Goal: Task Accomplishment & Management: Manage account settings

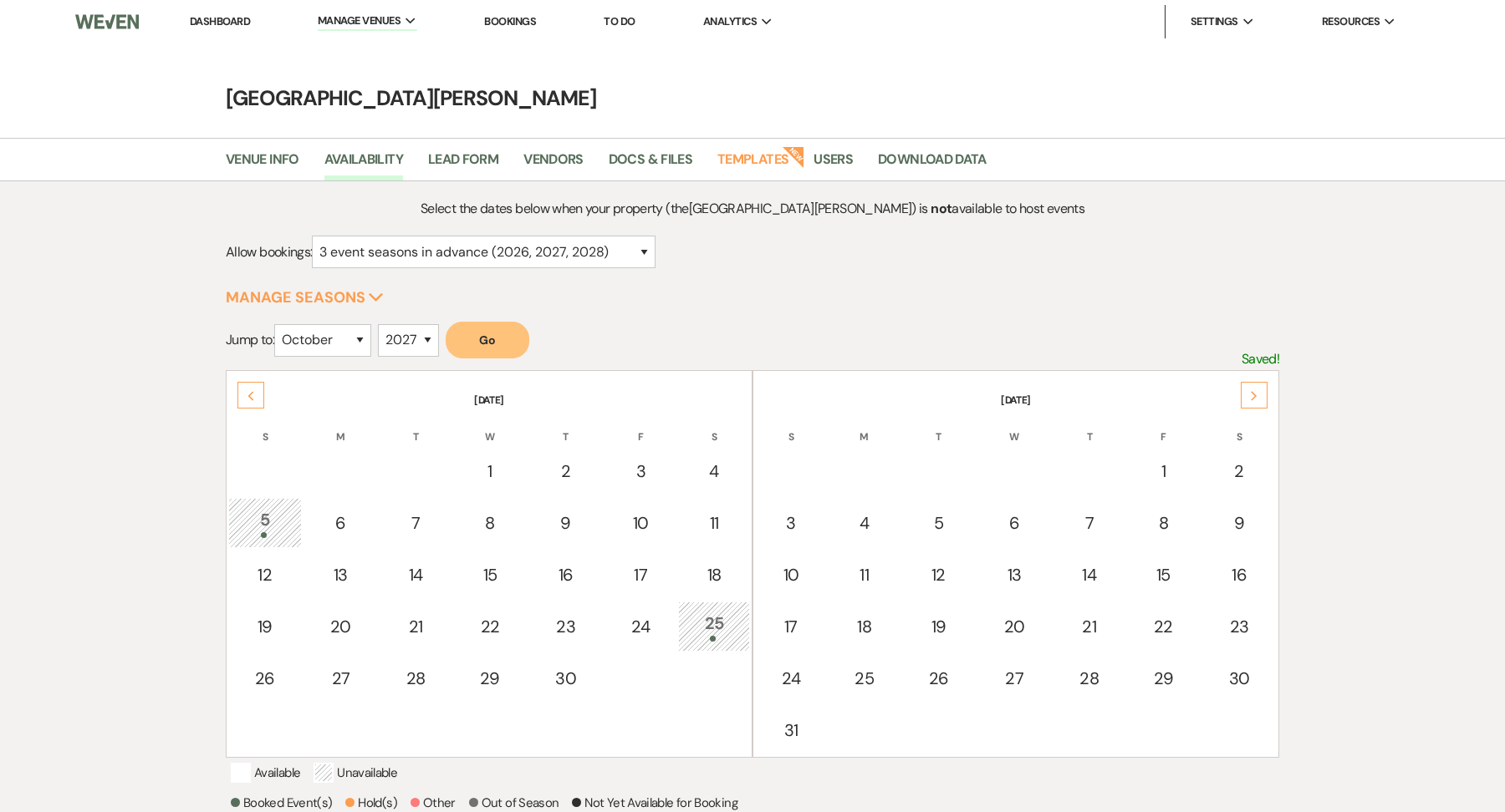
select select "3"
select select "10"
select select "2027"
click at [384, 50] on li "[GEOGRAPHIC_DATA][PERSON_NAME]" at bounding box center [420, 56] width 187 height 16
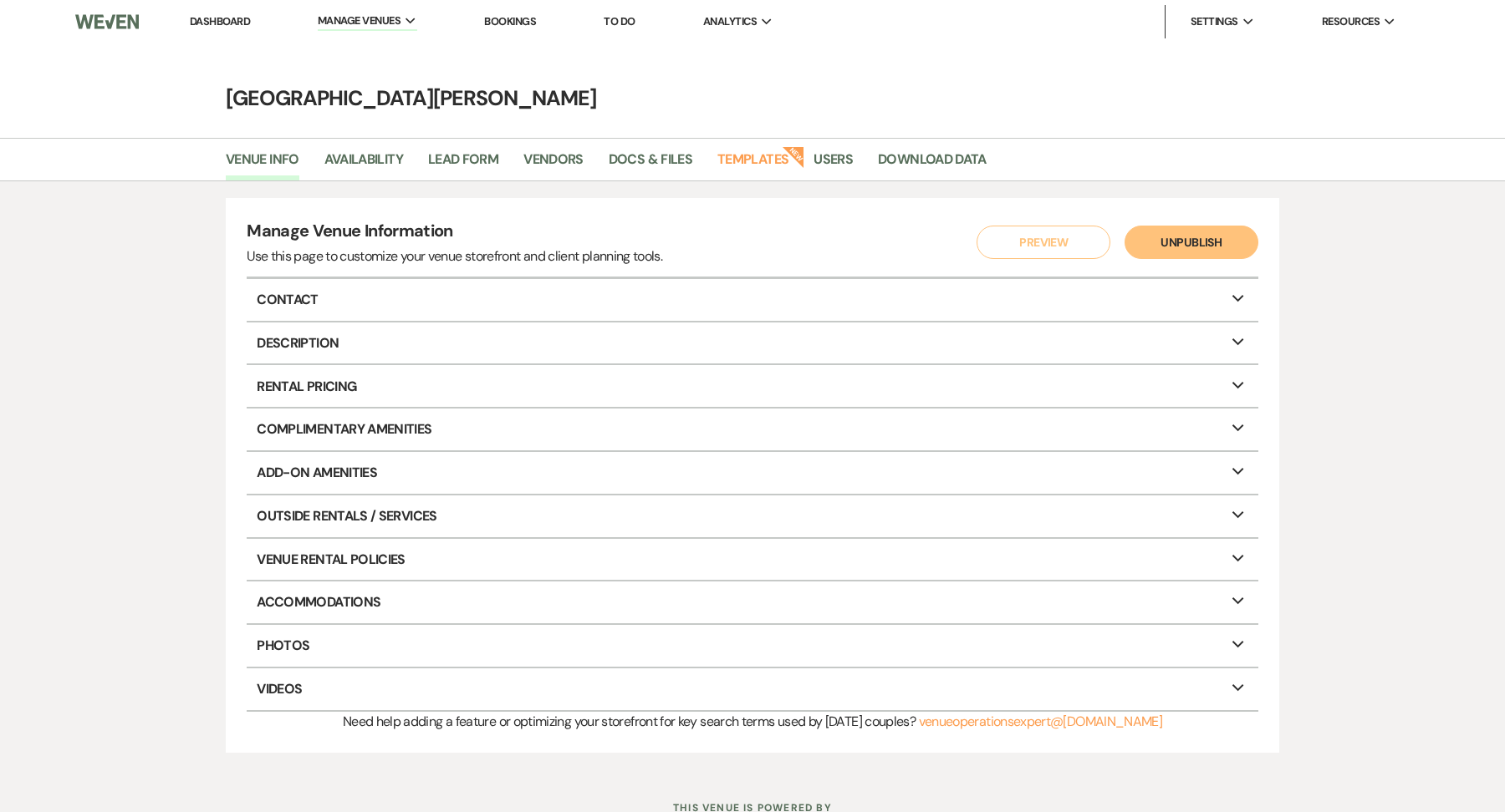
click at [208, 20] on link "Dashboard" at bounding box center [219, 21] width 61 height 14
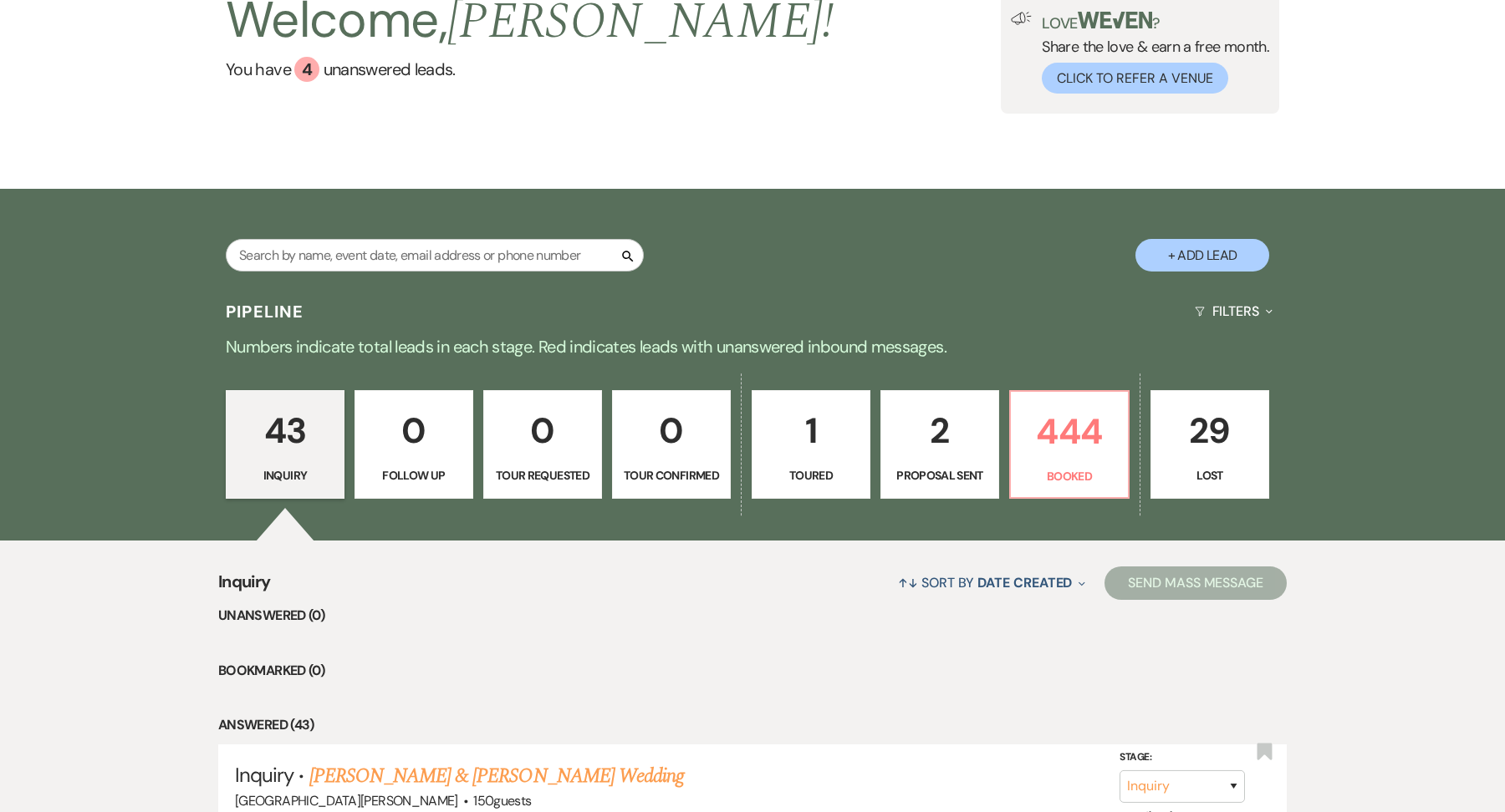
scroll to position [163, 0]
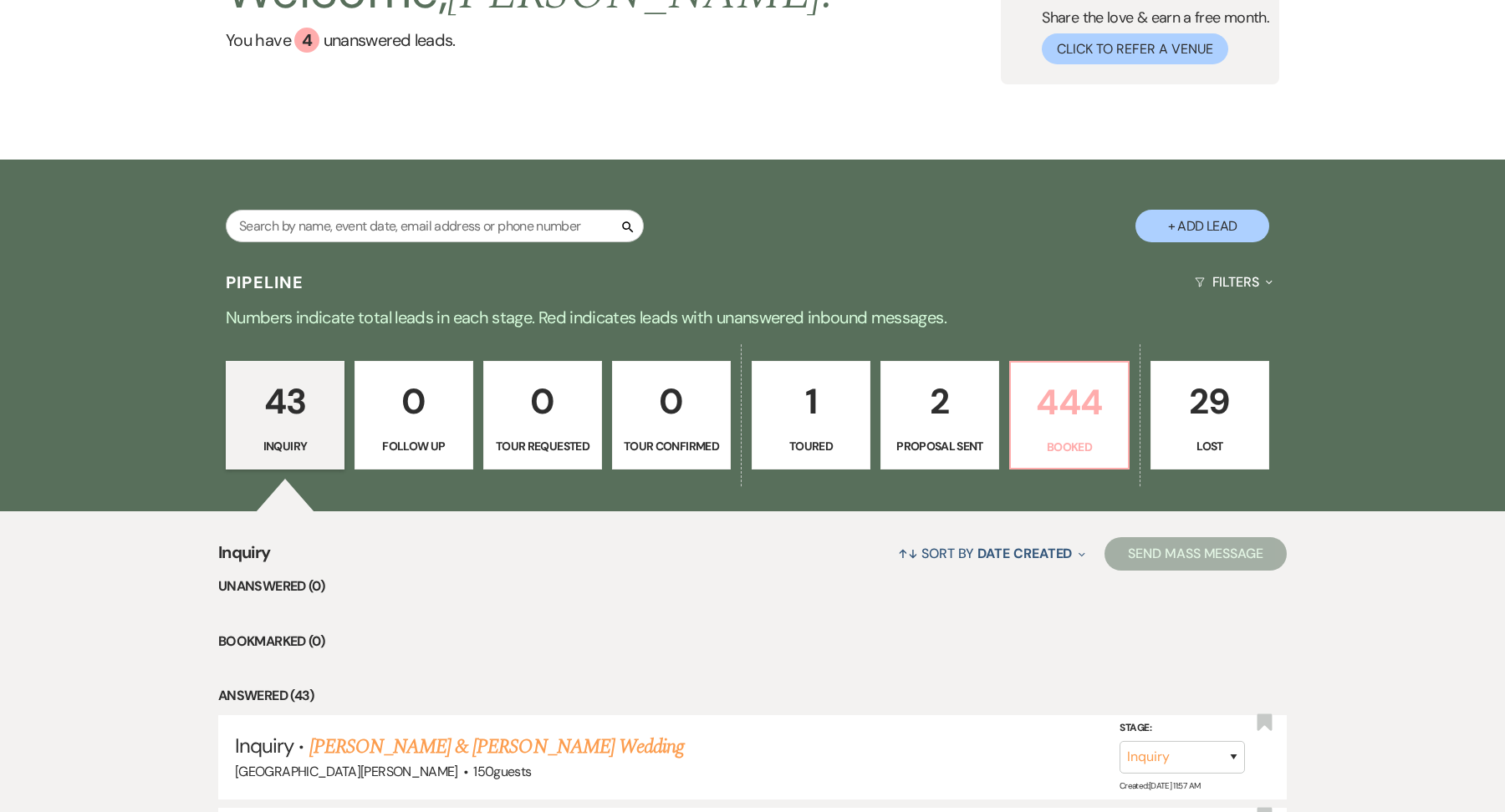
click at [1087, 421] on p "444" at bounding box center [1069, 403] width 97 height 56
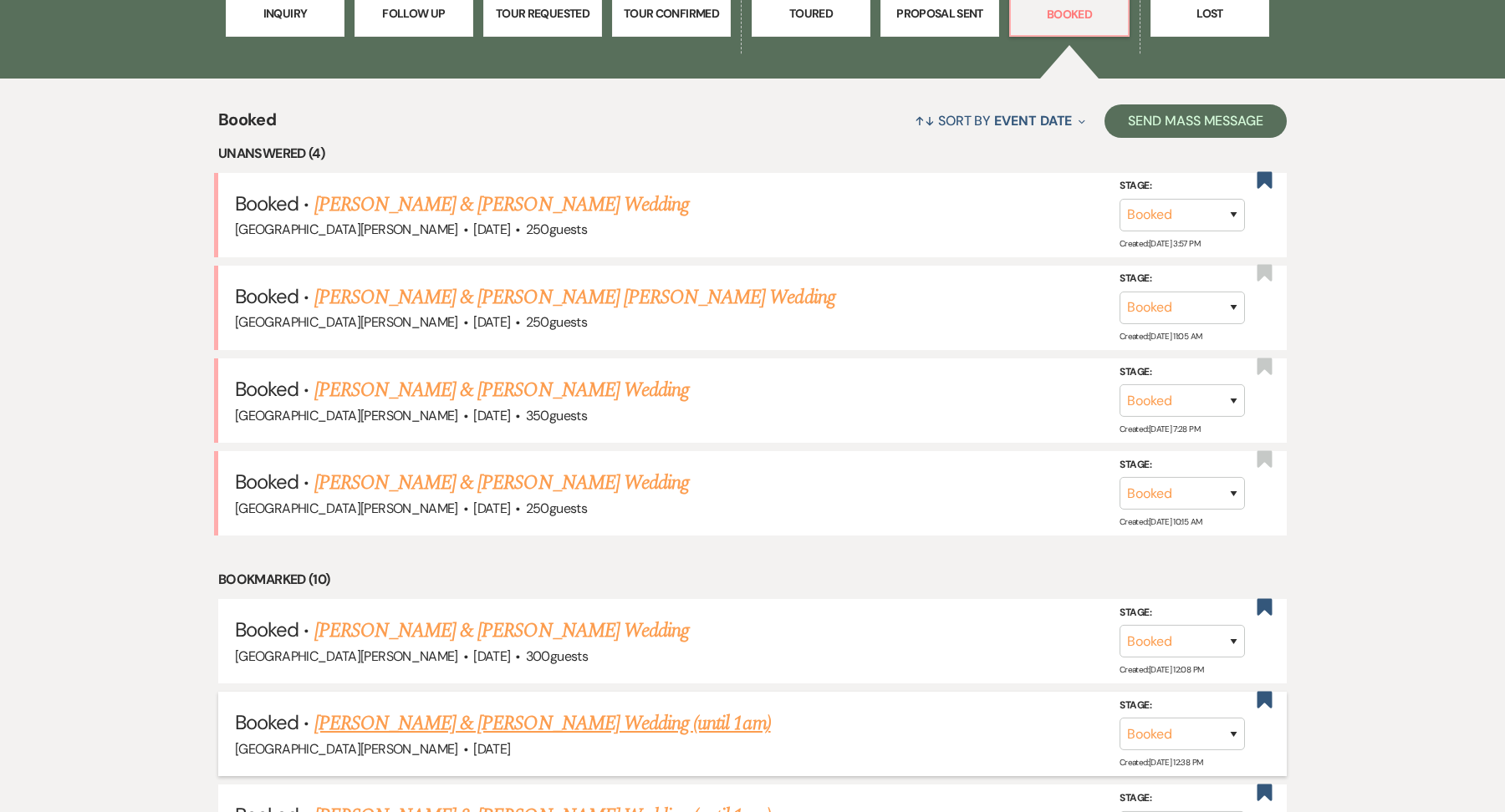
scroll to position [599, 0]
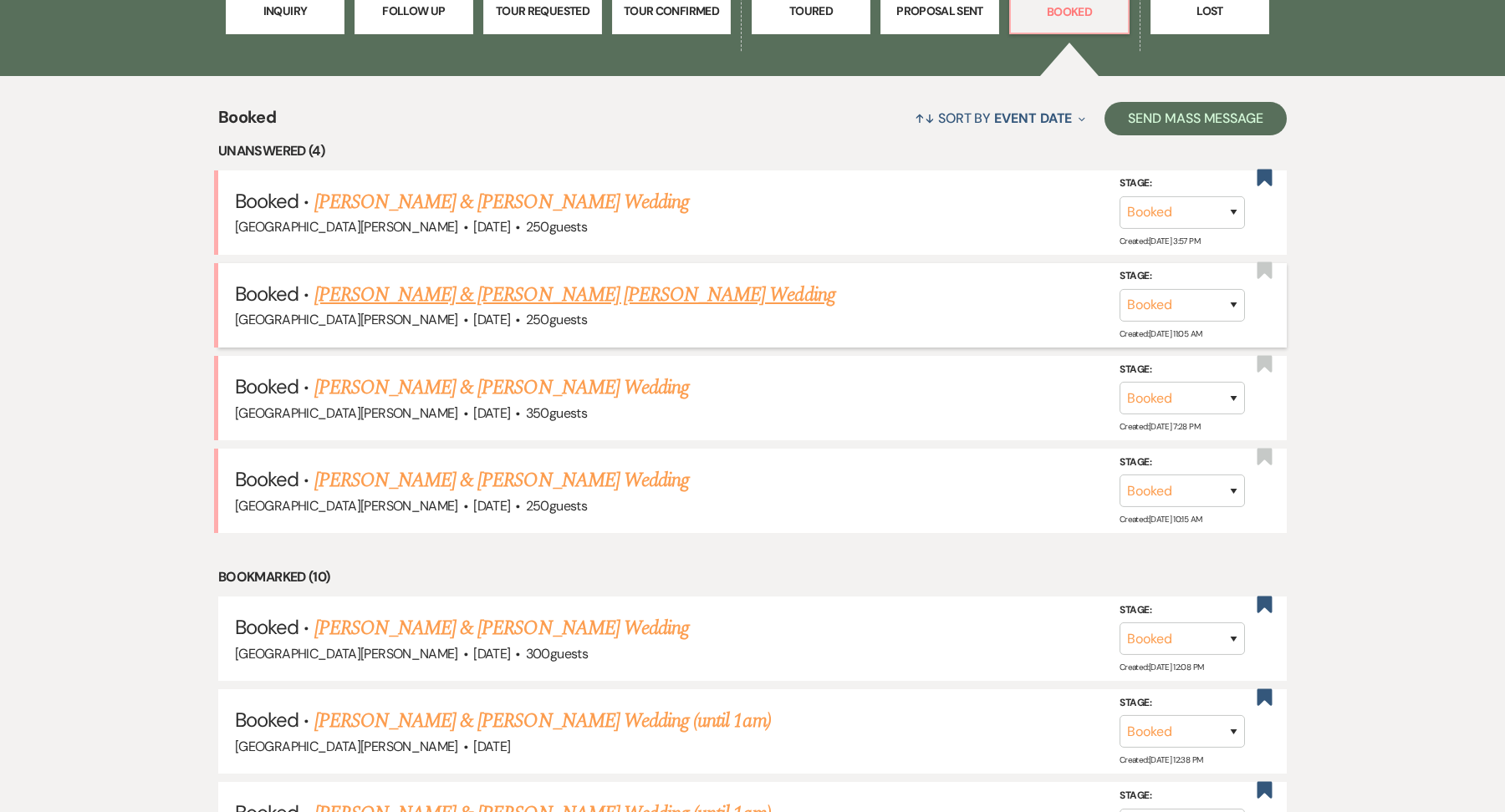
click at [448, 291] on link "[PERSON_NAME] & [PERSON_NAME] [PERSON_NAME] Wedding" at bounding box center [575, 294] width 521 height 30
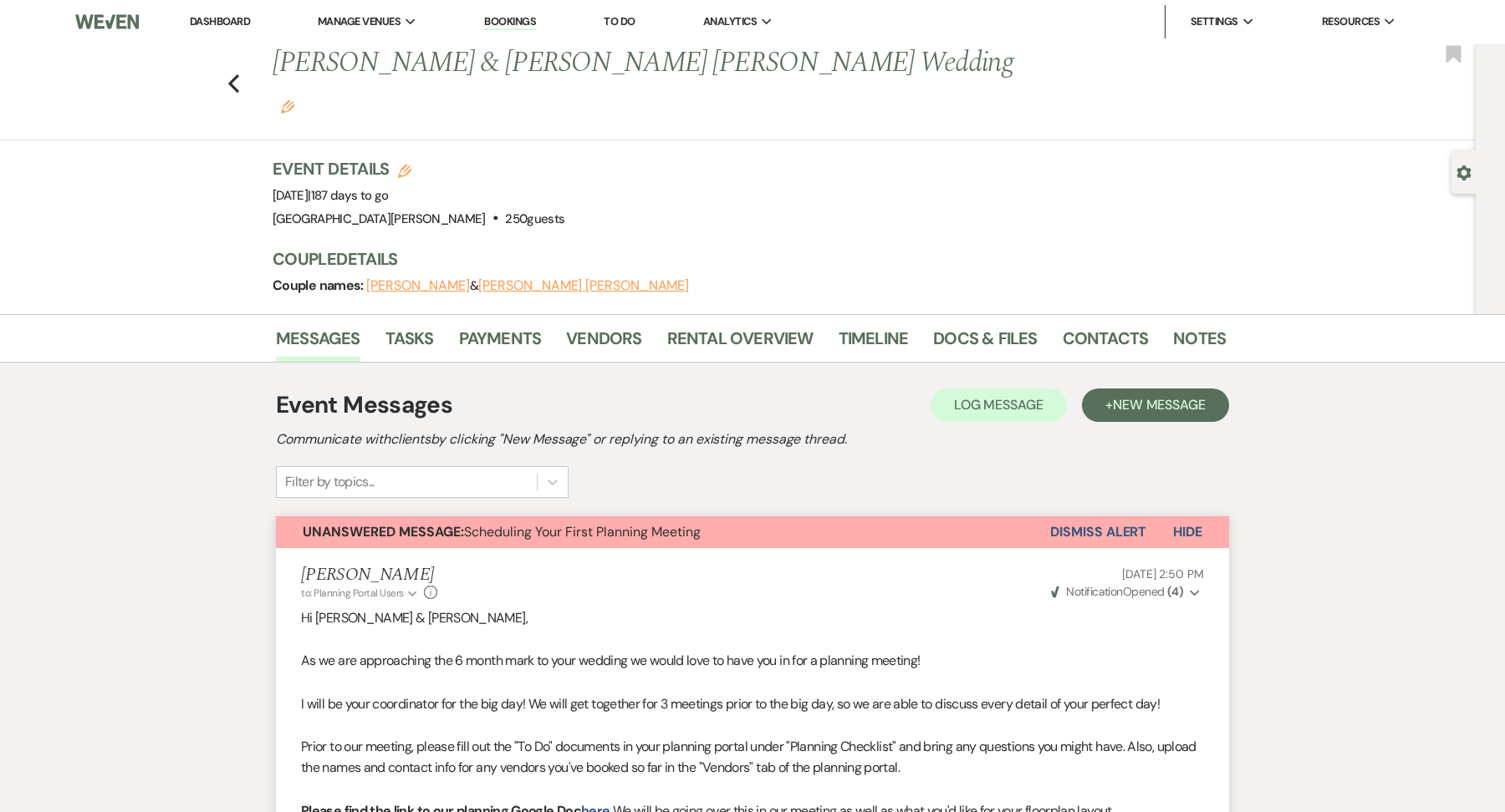
click at [236, 13] on li "Dashboard" at bounding box center [220, 21] width 77 height 34
click at [234, 18] on link "Dashboard" at bounding box center [219, 21] width 61 height 14
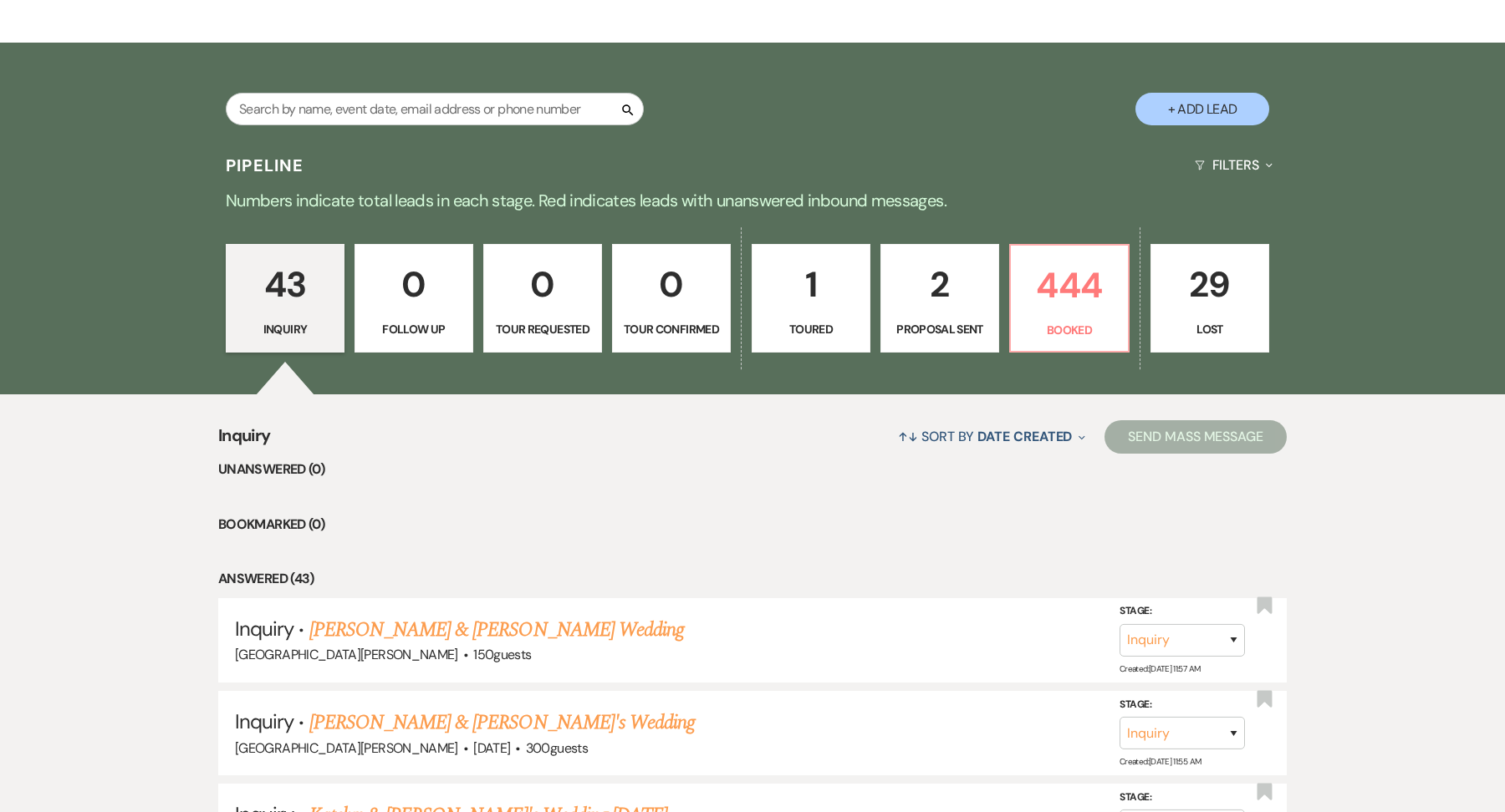
scroll to position [290, 0]
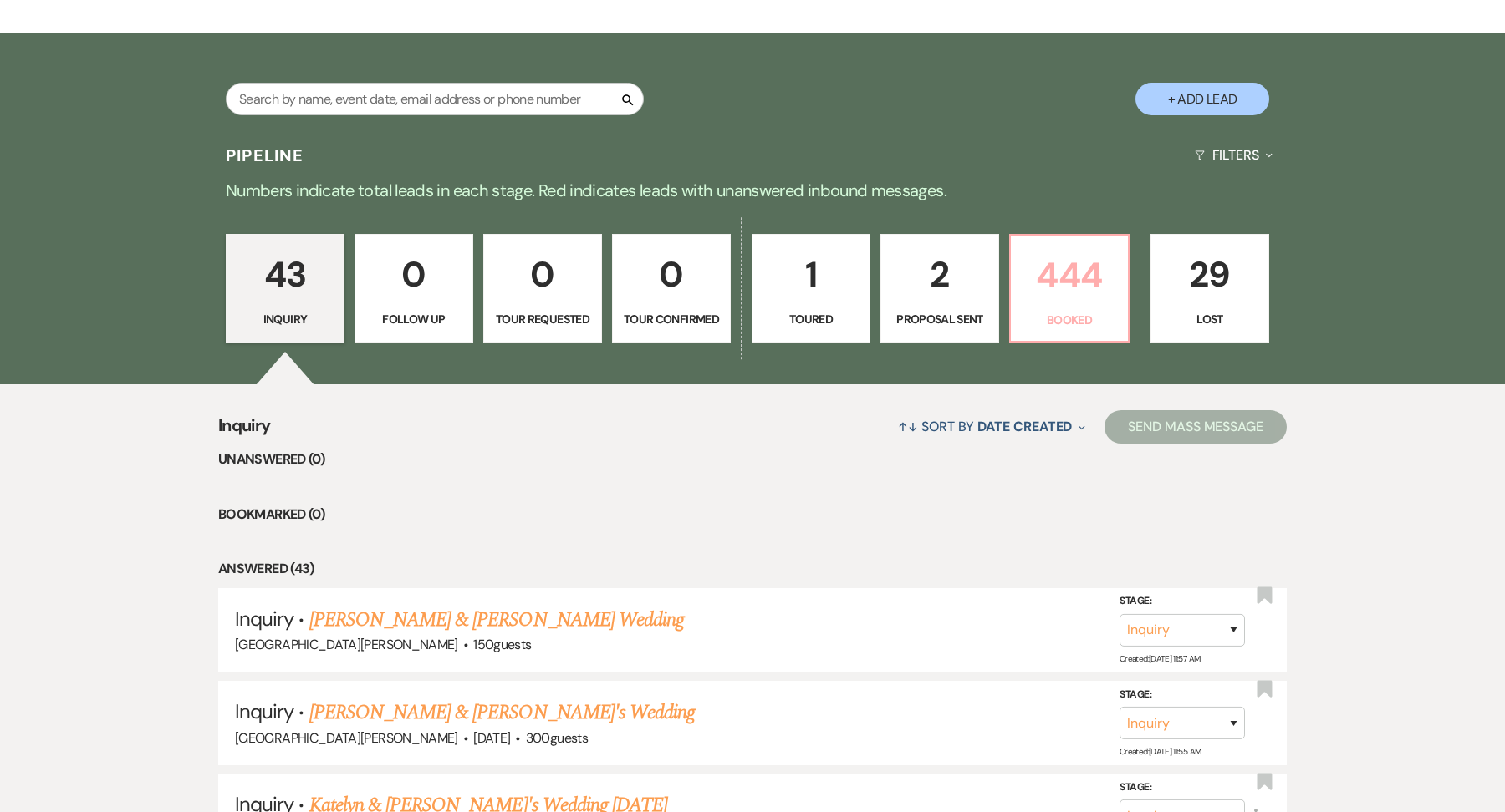
click at [1048, 293] on p "444" at bounding box center [1069, 275] width 97 height 56
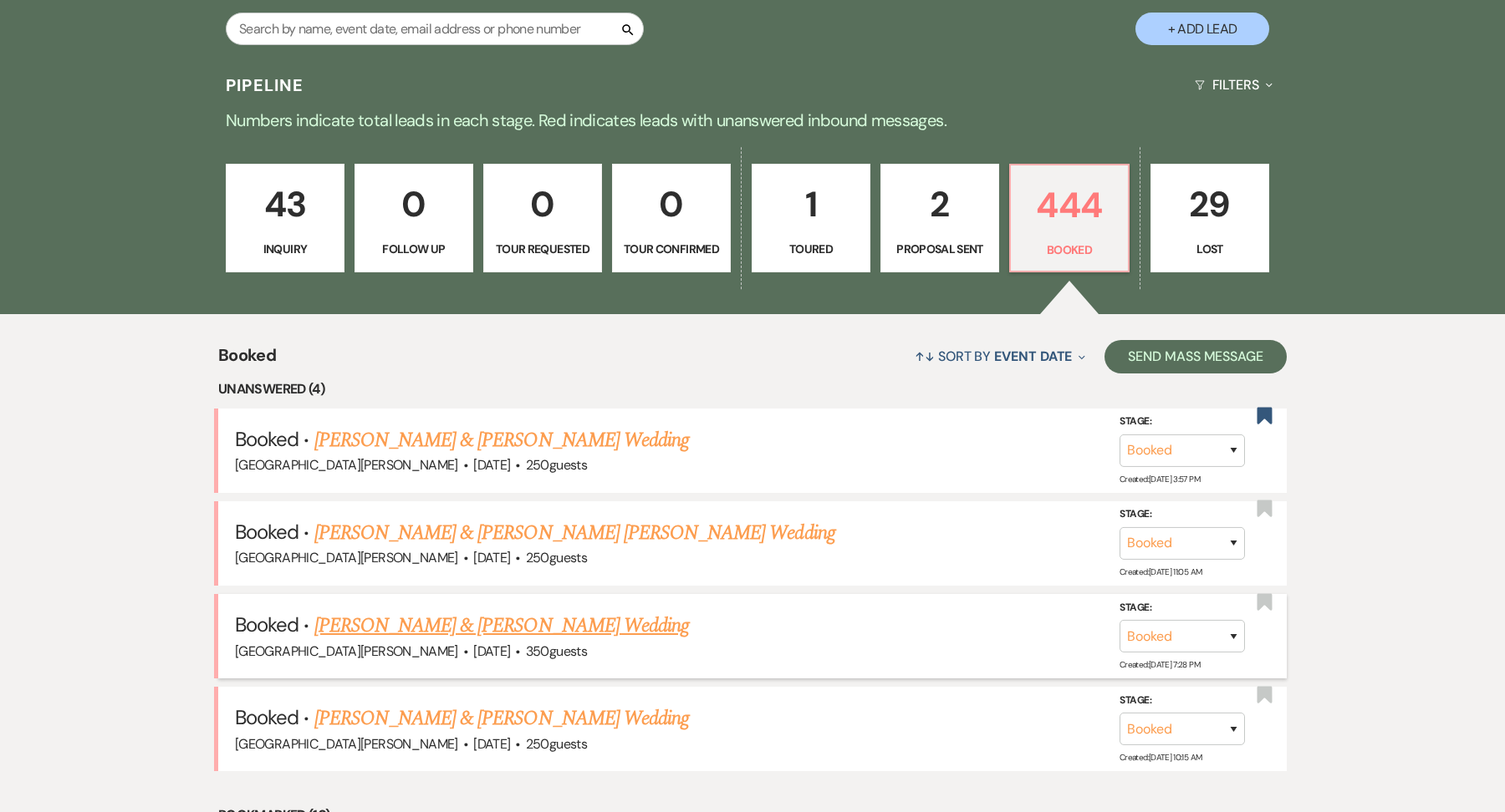
scroll to position [301, 0]
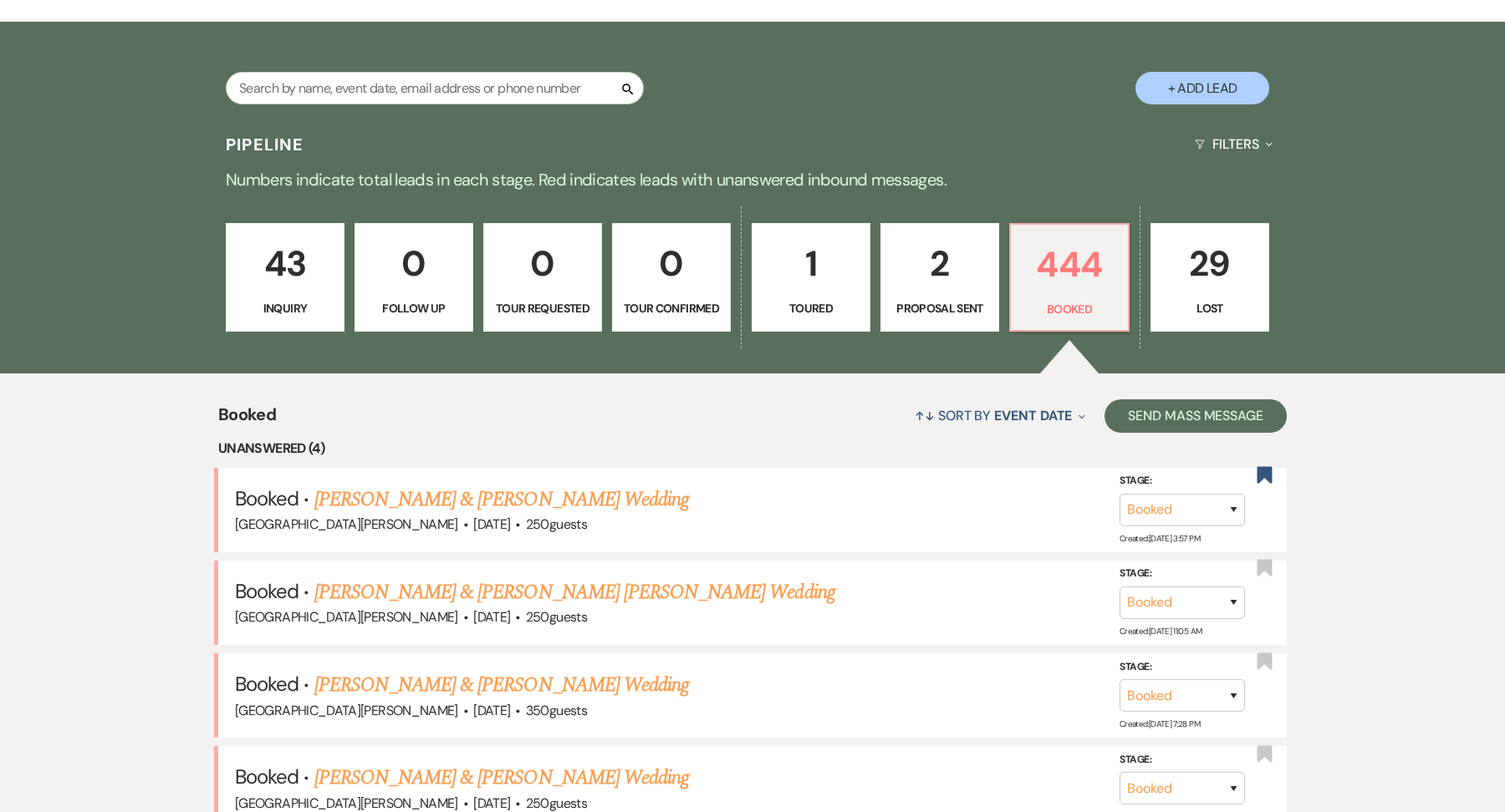
click at [382, 70] on div "Search + Add Lead" at bounding box center [752, 73] width 1203 height 87
click at [381, 98] on input "text" at bounding box center [434, 88] width 418 height 33
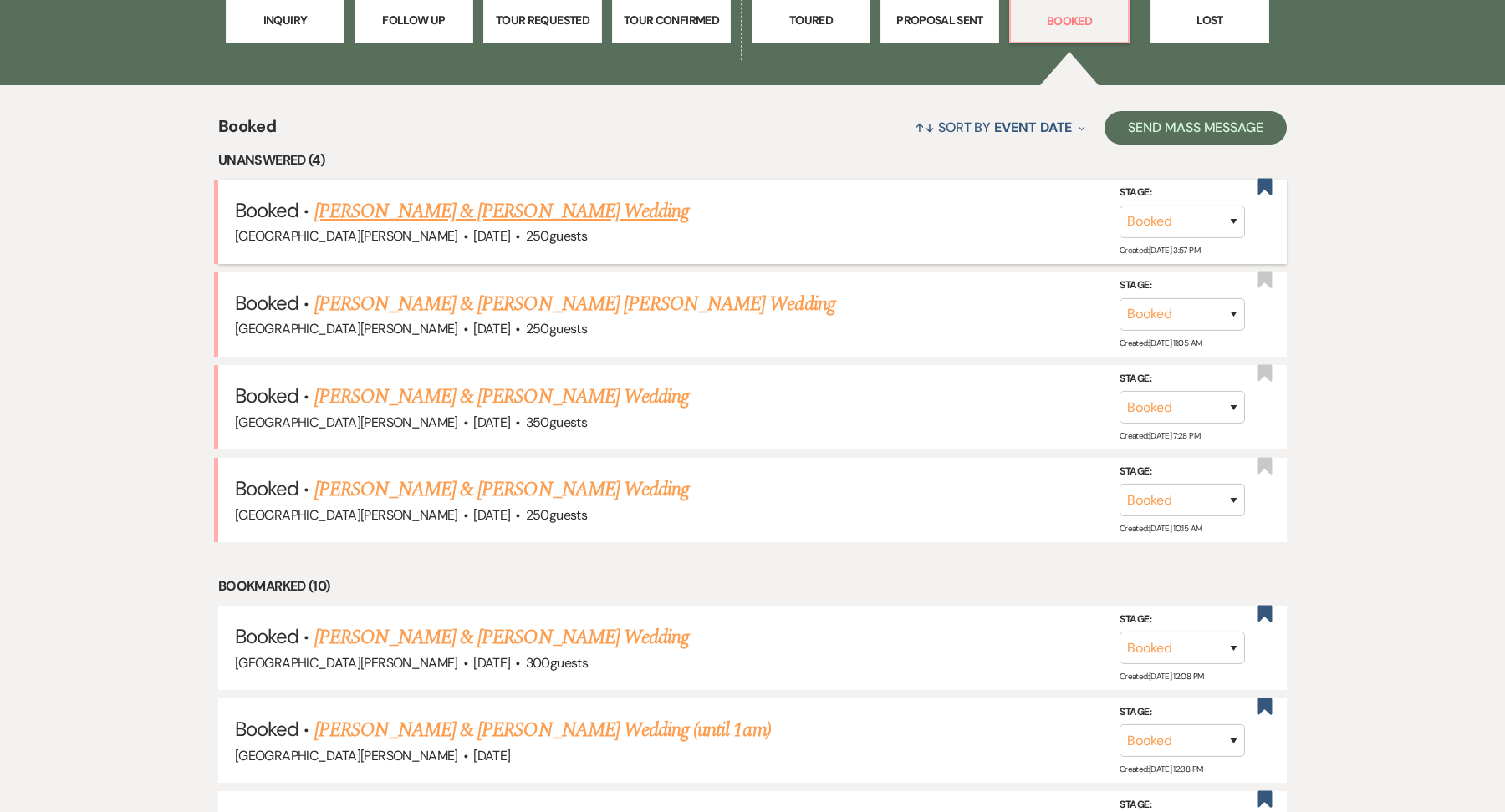
scroll to position [631, 0]
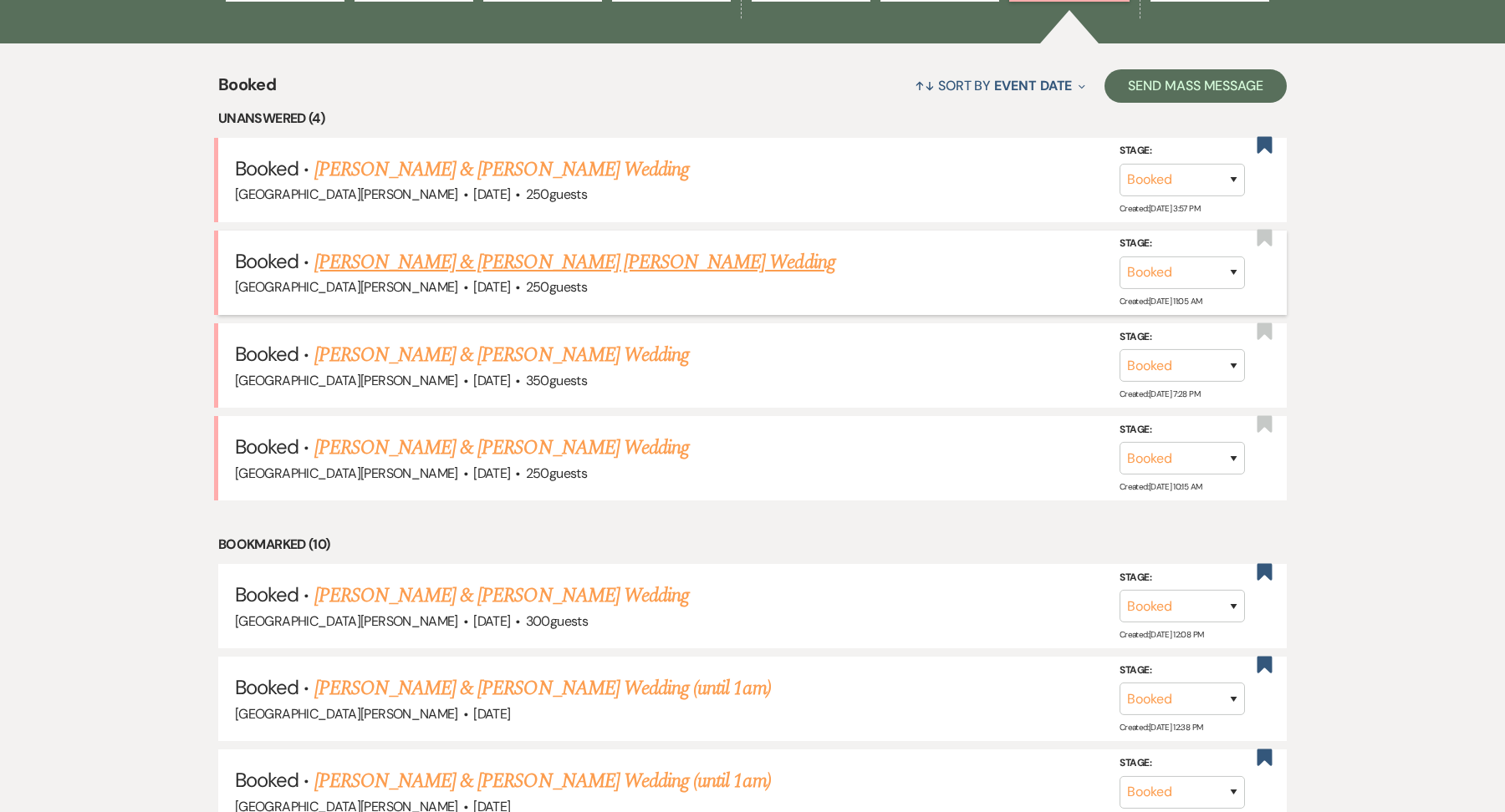
click at [614, 267] on link "[PERSON_NAME] & [PERSON_NAME] [PERSON_NAME] Wedding" at bounding box center [575, 261] width 521 height 30
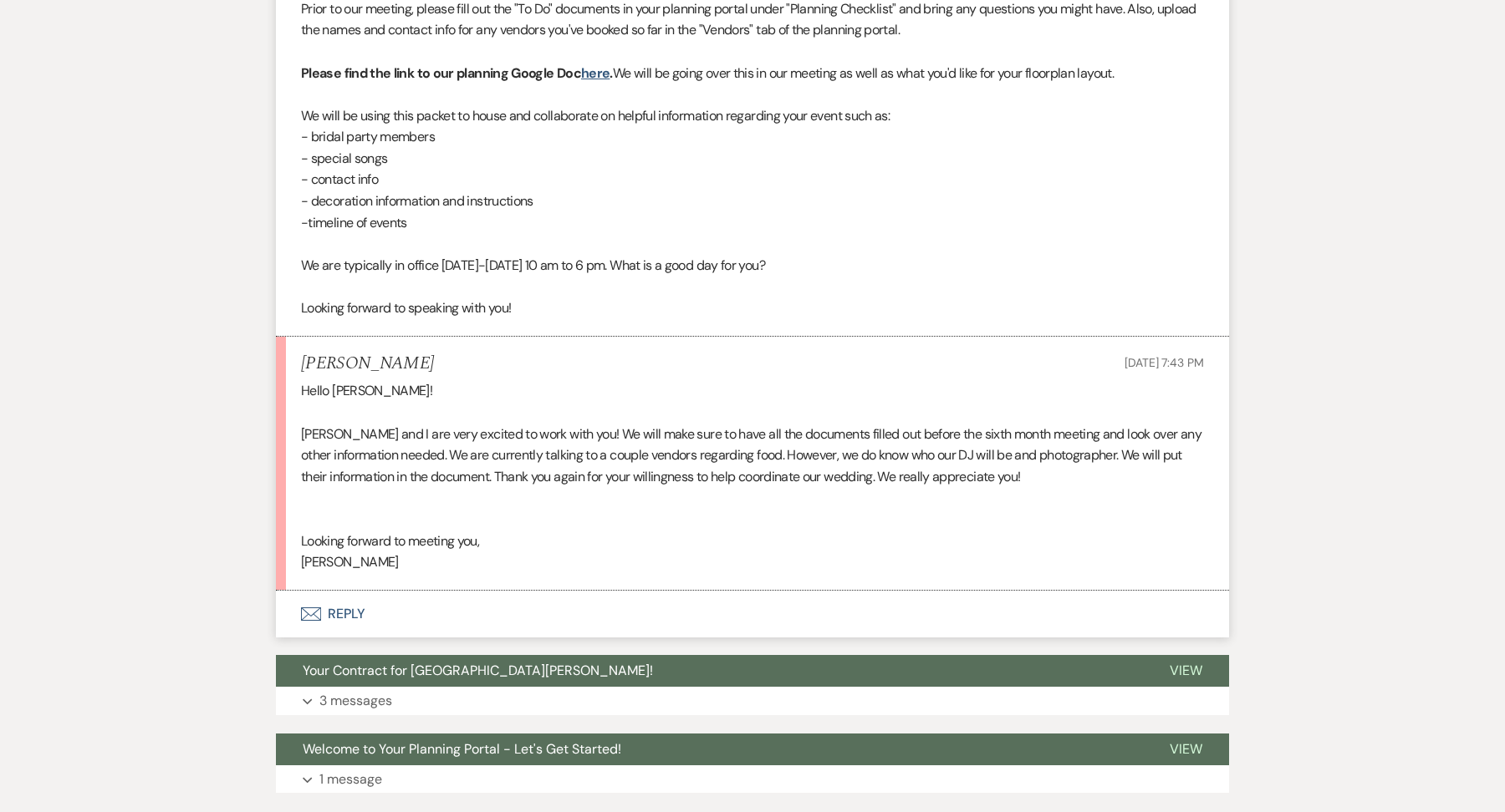
scroll to position [809, 0]
